Goal: Task Accomplishment & Management: Use online tool/utility

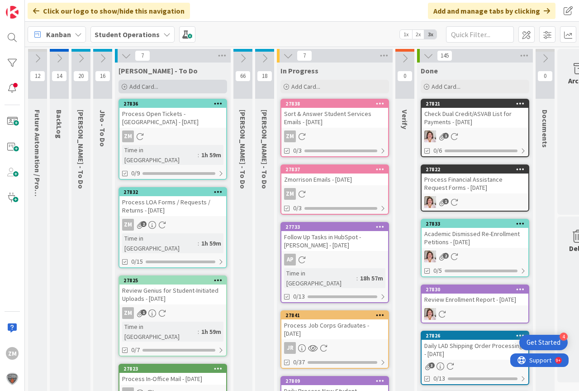
click at [141, 88] on span "Add Card..." at bounding box center [143, 86] width 29 height 8
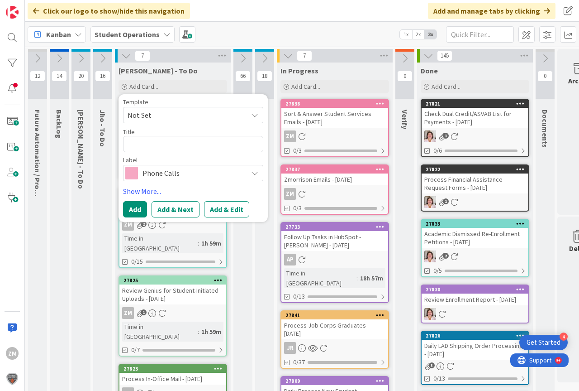
click at [257, 116] on icon at bounding box center [254, 114] width 7 height 7
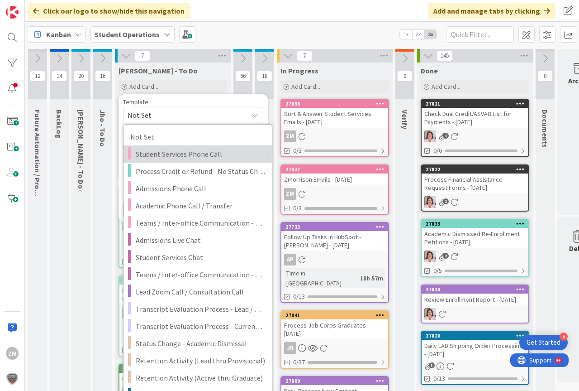
click at [179, 152] on span "Student Services Phone Call" at bounding box center [200, 154] width 129 height 12
type textarea "x"
type textarea "Student Services Phone Call"
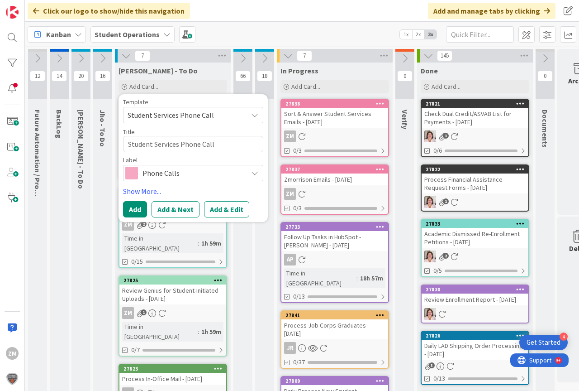
click at [221, 211] on button "Add & Edit" at bounding box center [226, 209] width 45 height 16
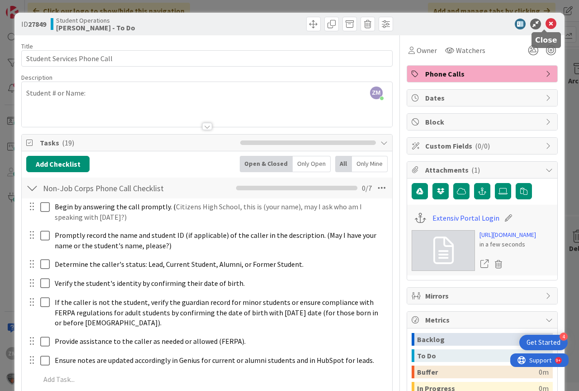
click at [546, 26] on icon at bounding box center [551, 24] width 11 height 11
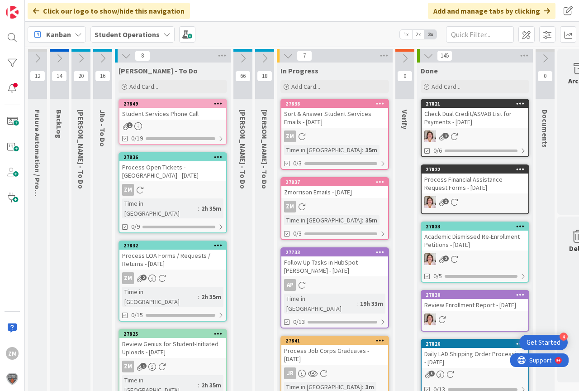
click at [218, 104] on icon at bounding box center [218, 103] width 9 height 6
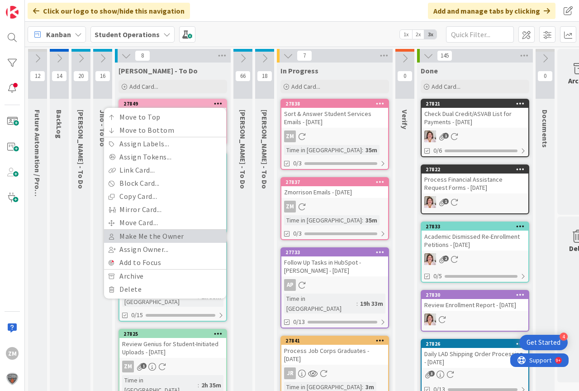
click at [139, 237] on link "Make Me the Owner" at bounding box center [165, 236] width 122 height 13
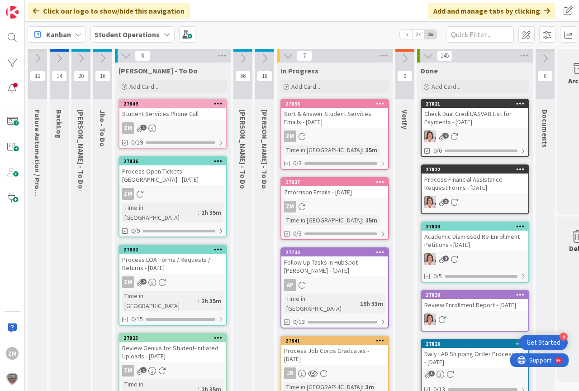
click at [218, 104] on icon at bounding box center [218, 103] width 9 height 6
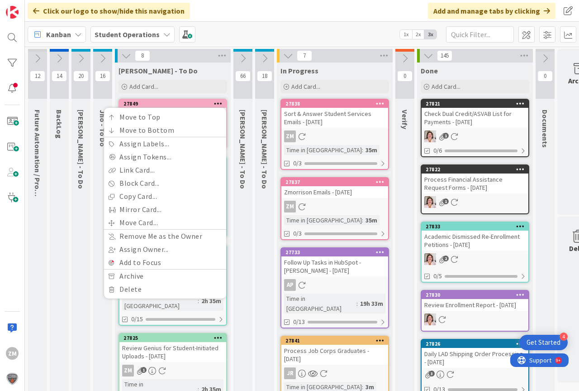
drag, startPoint x: 247, startPoint y: 212, endPoint x: 243, endPoint y: 206, distance: 7.8
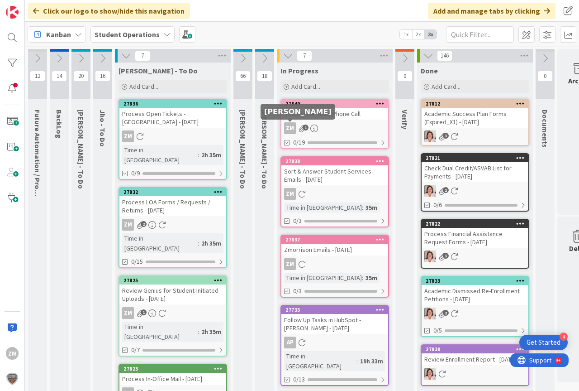
click at [321, 122] on link "27849 Student Services Phone Call ZM 1 0/19" at bounding box center [335, 124] width 109 height 50
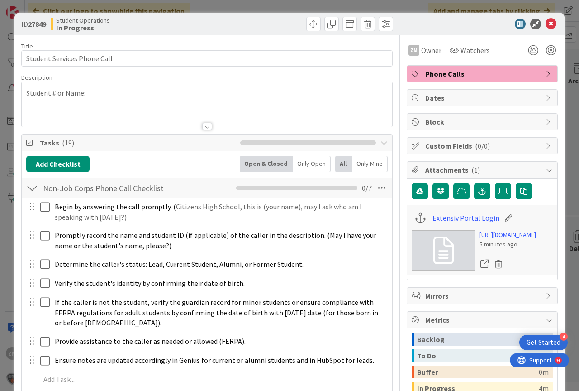
click at [102, 96] on div "Student # or Name:" at bounding box center [207, 104] width 371 height 45
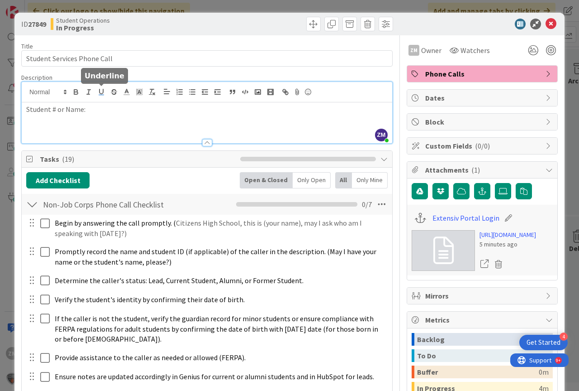
click at [99, 95] on rect "button" at bounding box center [101, 95] width 5 height 0
click at [546, 25] on icon at bounding box center [551, 24] width 11 height 11
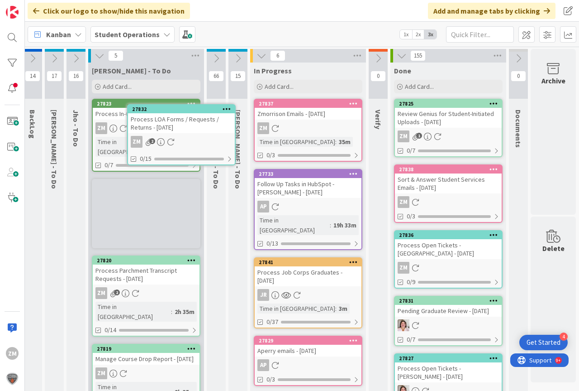
scroll to position [0, 21]
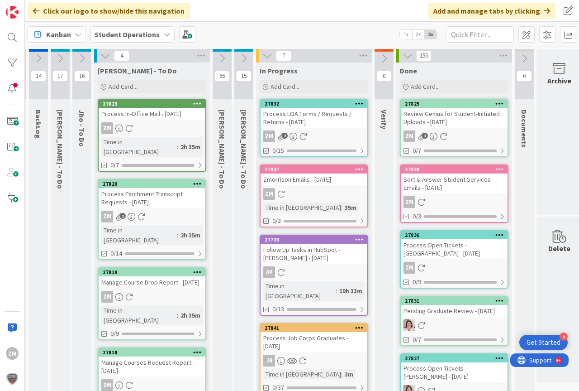
click at [313, 121] on div "Process LOA Forms / Requests / Returns - [DATE]" at bounding box center [314, 118] width 107 height 20
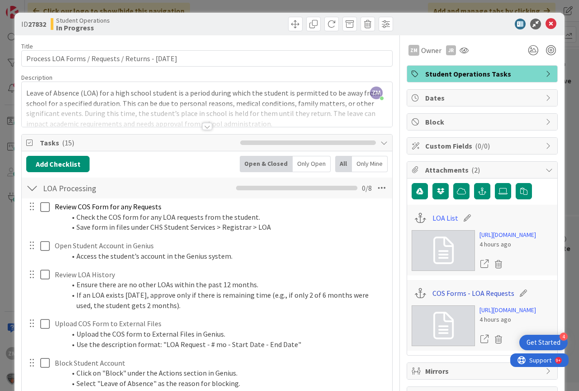
click at [463, 298] on link "COS Forms - LOA Requests" at bounding box center [474, 292] width 82 height 11
click at [433, 215] on link "LOA List" at bounding box center [446, 217] width 26 height 11
click at [546, 23] on icon at bounding box center [551, 24] width 11 height 11
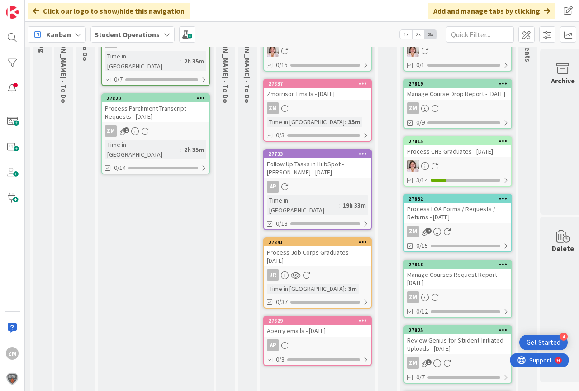
scroll to position [0, 17]
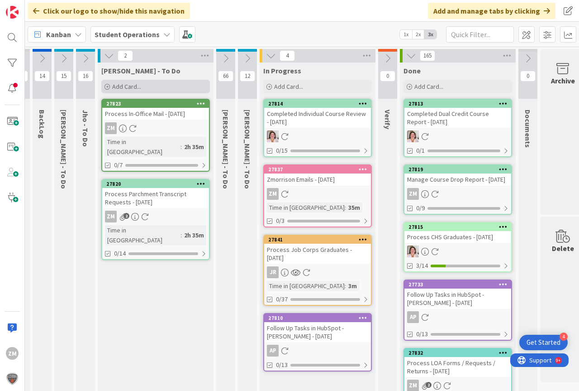
click at [129, 87] on span "Add Card..." at bounding box center [126, 86] width 29 height 8
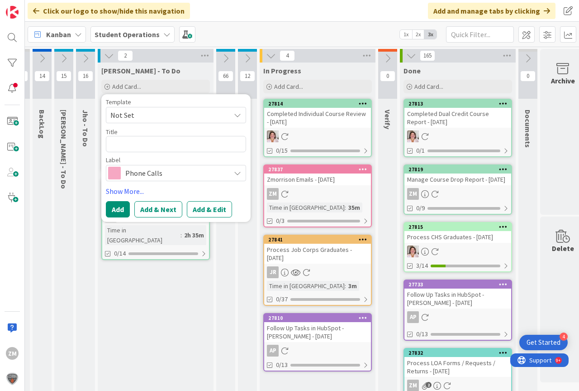
click at [235, 115] on icon at bounding box center [237, 114] width 7 height 7
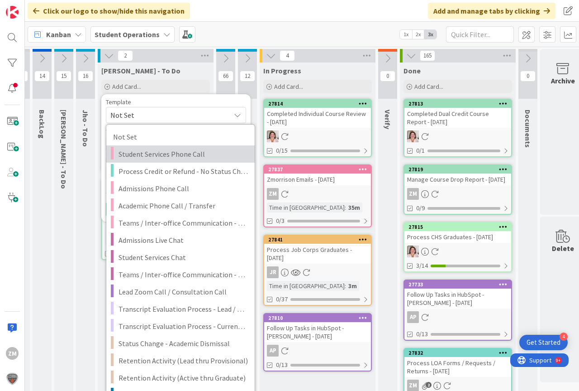
click at [154, 156] on span "Student Services Phone Call" at bounding box center [183, 154] width 129 height 12
type textarea "x"
type textarea "Student Services Phone Call"
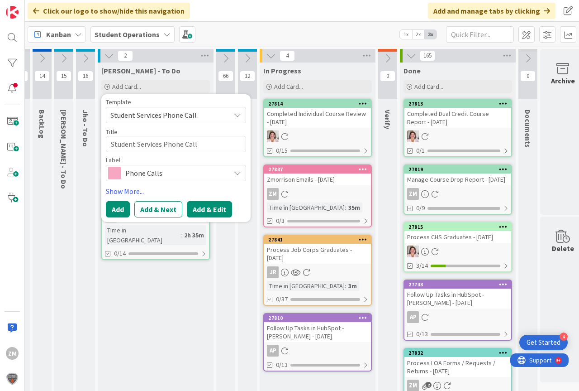
click at [212, 210] on button "Add & Edit" at bounding box center [209, 209] width 45 height 16
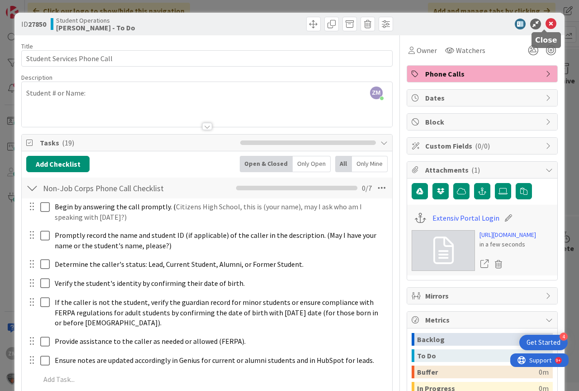
click at [546, 25] on icon at bounding box center [551, 24] width 11 height 11
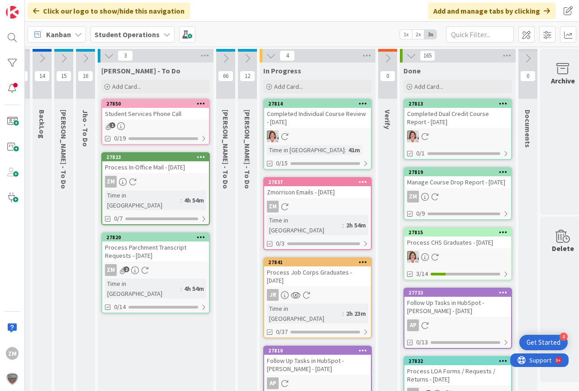
click at [201, 104] on icon at bounding box center [201, 103] width 9 height 6
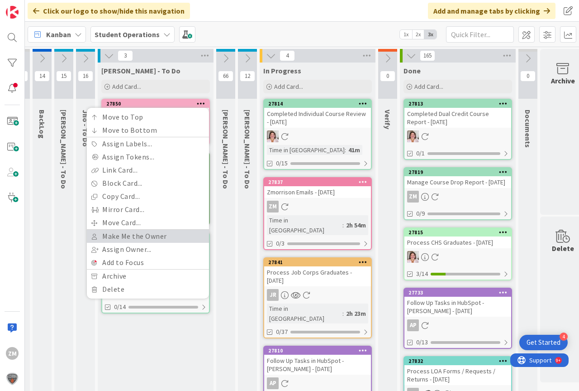
click at [131, 231] on link "Make Me the Owner" at bounding box center [148, 236] width 122 height 13
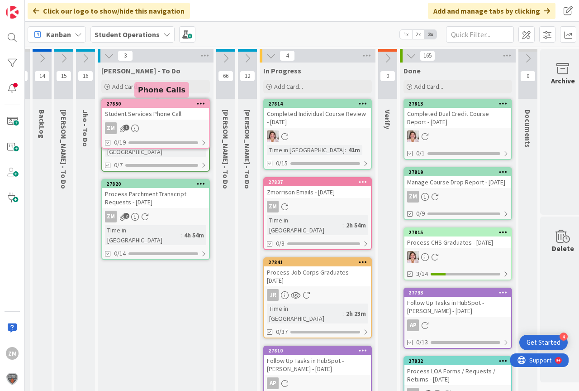
scroll to position [0, 10]
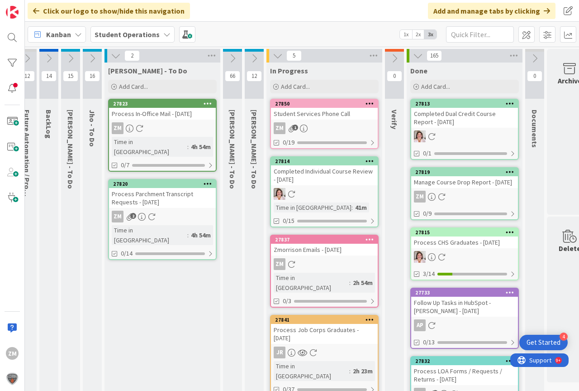
click at [322, 114] on div "Student Services Phone Call" at bounding box center [324, 114] width 107 height 12
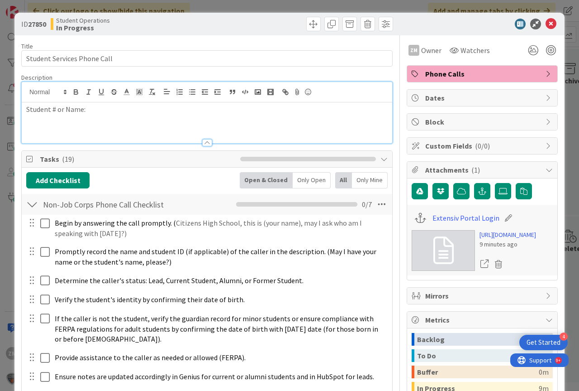
click at [108, 98] on div "Student # or Name:" at bounding box center [207, 112] width 371 height 61
click at [546, 21] on icon at bounding box center [551, 24] width 11 height 11
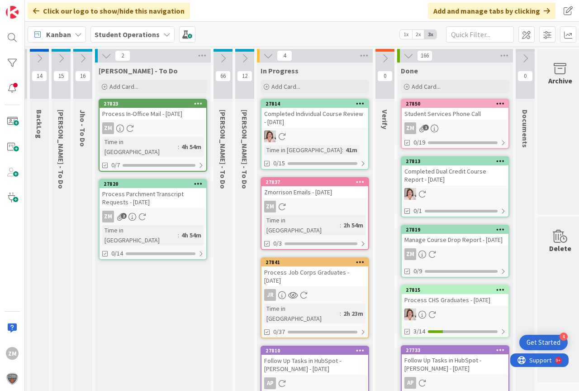
scroll to position [0, 21]
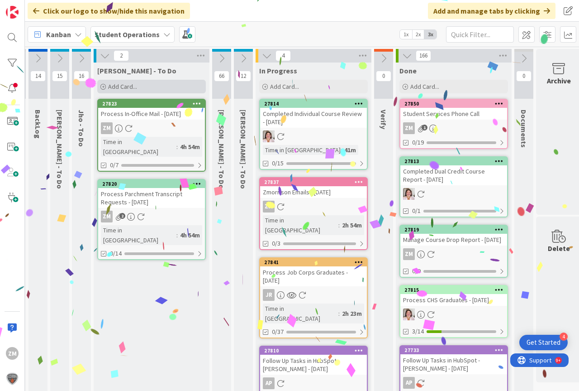
click at [123, 87] on span "Add Card..." at bounding box center [122, 86] width 29 height 8
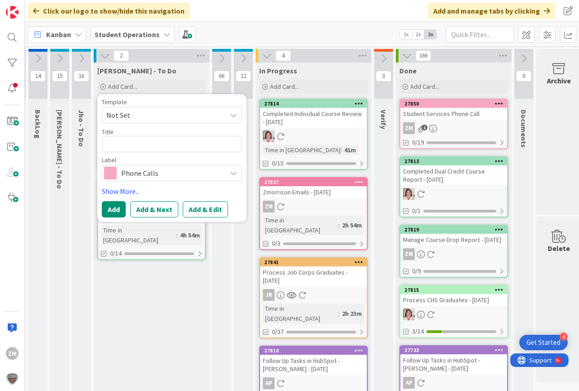
click at [237, 115] on icon at bounding box center [233, 114] width 7 height 7
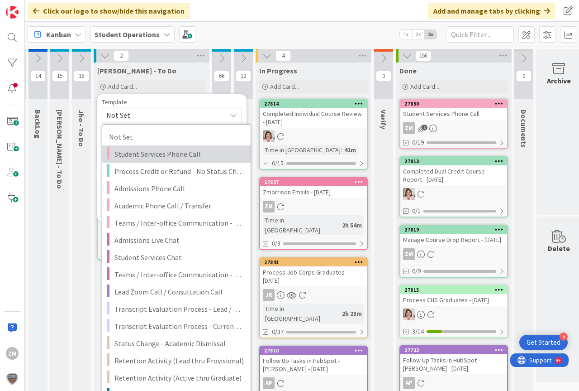
click at [175, 154] on span "Student Services Phone Call" at bounding box center [179, 154] width 129 height 12
type textarea "x"
type textarea "Student Services Phone Call"
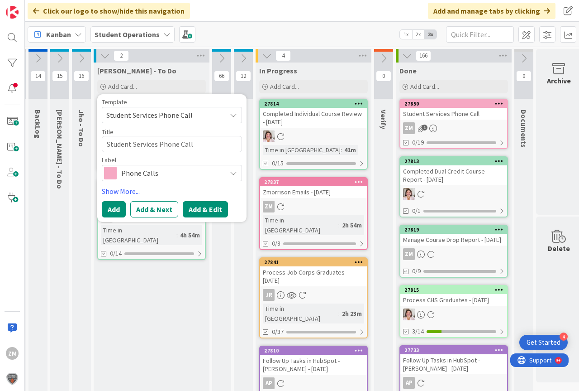
click at [210, 209] on button "Add & Edit" at bounding box center [205, 209] width 45 height 16
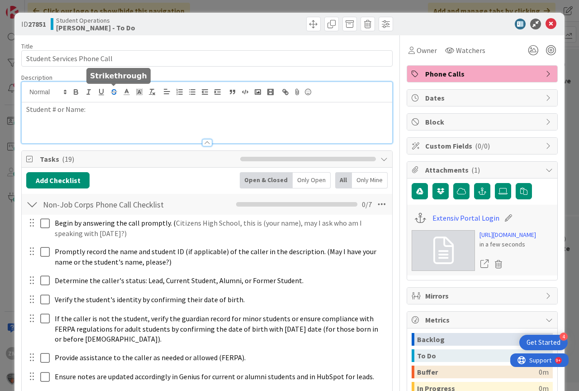
click at [111, 90] on div "Student # or Name:" at bounding box center [207, 112] width 371 height 61
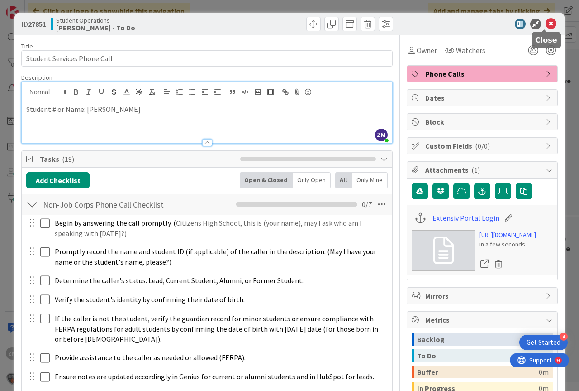
click at [546, 24] on icon at bounding box center [551, 24] width 11 height 11
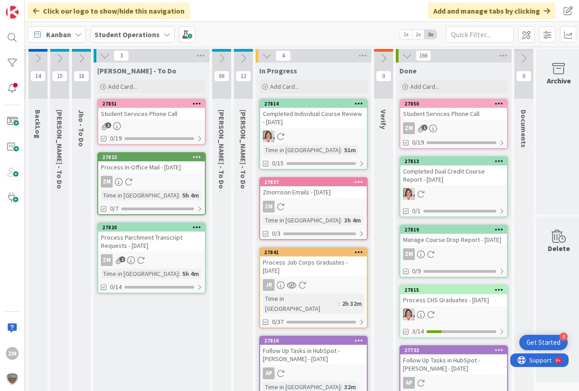
click at [194, 103] on icon at bounding box center [197, 103] width 9 height 6
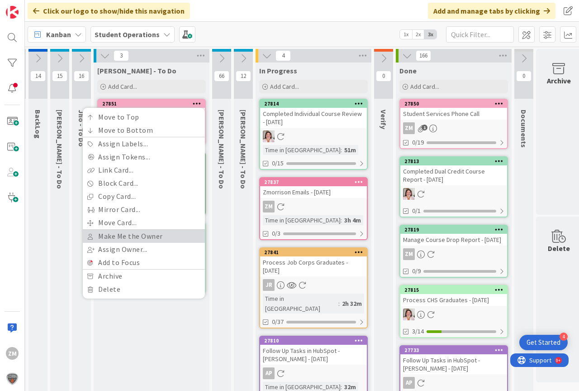
click at [121, 233] on link "Make Me the Owner" at bounding box center [144, 236] width 122 height 13
